Goal: Manage account settings

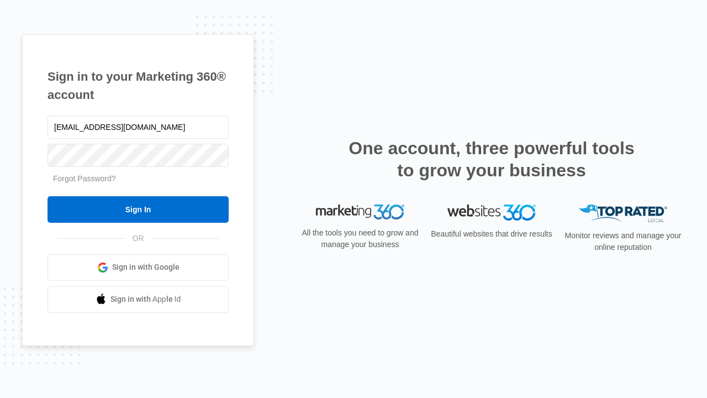
type input "[EMAIL_ADDRESS][DOMAIN_NAME]"
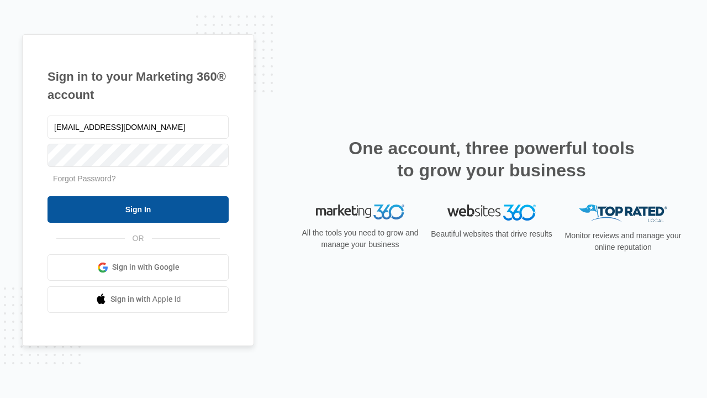
click at [138, 209] on input "Sign In" at bounding box center [138, 209] width 181 height 27
